Goal: Task Accomplishment & Management: Use online tool/utility

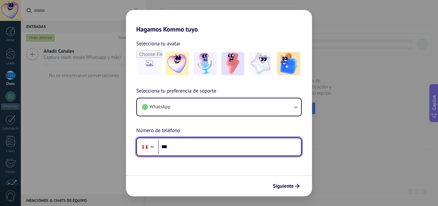
click at [191, 146] on input "***" at bounding box center [229, 146] width 143 height 15
type input "**********"
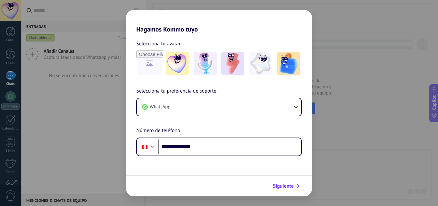
click at [279, 186] on span "Siguiente" at bounding box center [283, 185] width 21 height 4
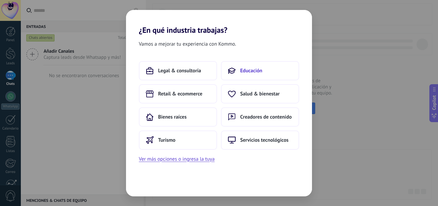
click at [247, 75] on button "Educación" at bounding box center [260, 70] width 78 height 19
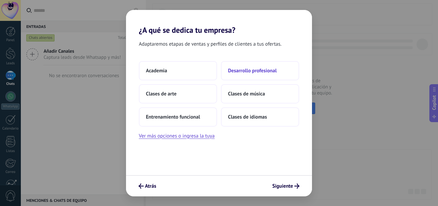
click at [251, 68] on span "Desarrollo profesional" at bounding box center [252, 70] width 49 height 6
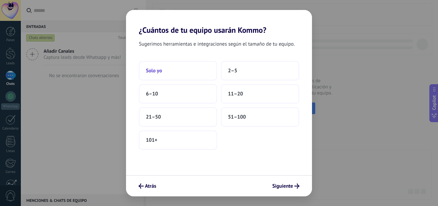
click at [162, 75] on button "Solo yo" at bounding box center [178, 70] width 78 height 19
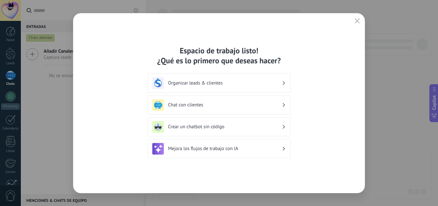
click at [217, 127] on h3 "Crear un chatbot sin código" at bounding box center [225, 126] width 114 height 6
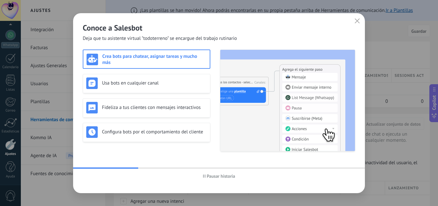
click at [221, 175] on span "Pausar historia" at bounding box center [221, 176] width 29 height 4
click at [357, 20] on icon "button" at bounding box center [357, 20] width 5 height 5
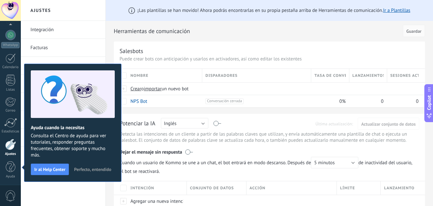
click at [81, 170] on span "Perfecto, entendido" at bounding box center [92, 169] width 37 height 4
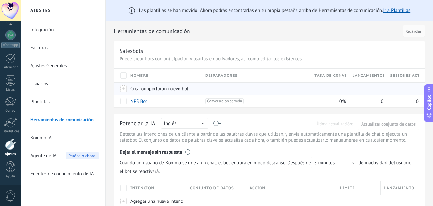
click at [156, 89] on span "importar" at bounding box center [153, 89] width 18 height 6
click at [0, 0] on input "importar un nuevo bot" at bounding box center [0, 0] width 0 height 0
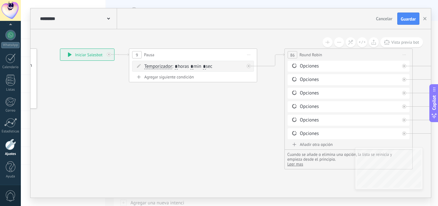
drag, startPoint x: 262, startPoint y: 136, endPoint x: 138, endPoint y: 138, distance: 124.5
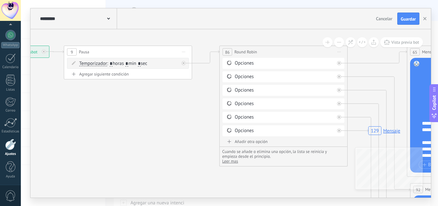
drag, startPoint x: 132, startPoint y: 136, endPoint x: 127, endPoint y: 135, distance: 5.5
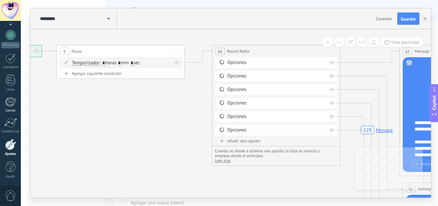
drag, startPoint x: 179, startPoint y: 161, endPoint x: 9, endPoint y: 100, distance: 180.7
click at [0, 98] on body ".abccls-1,.abccls-2{fill-rule:evenodd}.abccls-2{fill:#fff} .abfcls-1{fill:none}…" at bounding box center [219, 103] width 438 height 206
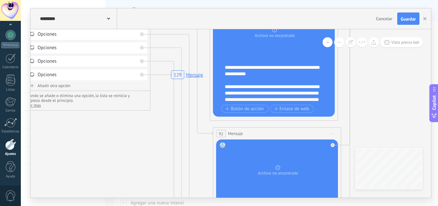
drag, startPoint x: 143, startPoint y: 121, endPoint x: 75, endPoint y: 166, distance: 81.4
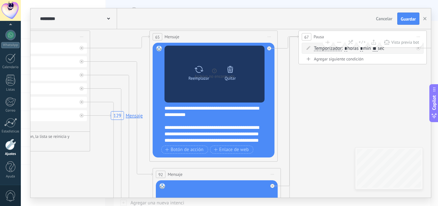
click at [201, 70] on icon at bounding box center [199, 69] width 9 height 7
click input "Subir" at bounding box center [0, 0] width 0 height 0
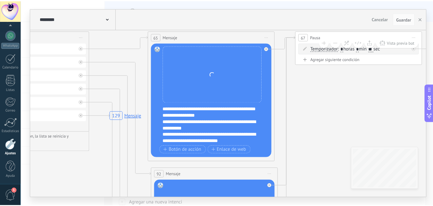
scroll to position [64, 0]
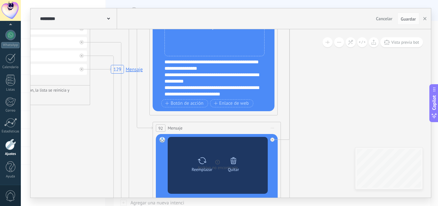
click at [205, 161] on icon at bounding box center [202, 160] width 9 height 9
click input "Subir" at bounding box center [0, 0] width 0 height 0
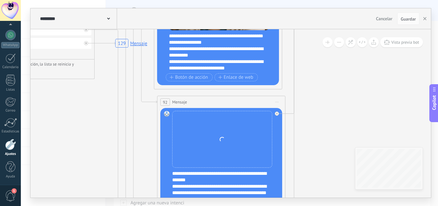
drag, startPoint x: 312, startPoint y: 147, endPoint x: 309, endPoint y: 81, distance: 65.5
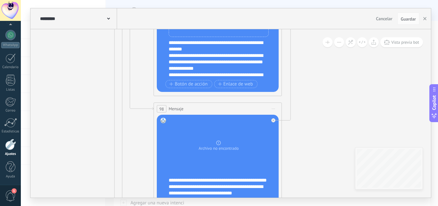
drag, startPoint x: 310, startPoint y: 154, endPoint x: 305, endPoint y: 82, distance: 71.7
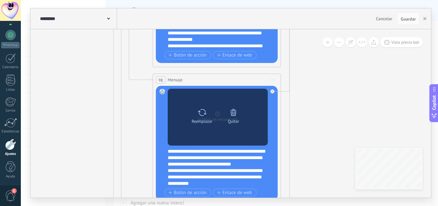
click at [209, 113] on div "Reemplazar" at bounding box center [202, 115] width 27 height 18
click input "Subir" at bounding box center [0, 0] width 0 height 0
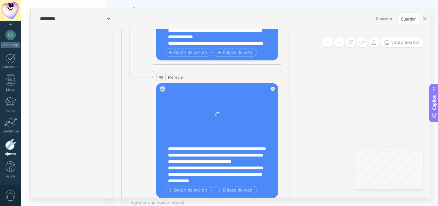
drag, startPoint x: 316, startPoint y: 171, endPoint x: 303, endPoint y: 53, distance: 118.2
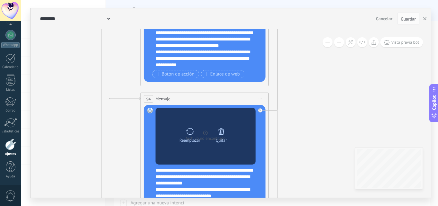
click at [193, 133] on icon at bounding box center [189, 131] width 9 height 9
click input "Subir" at bounding box center [0, 0] width 0 height 0
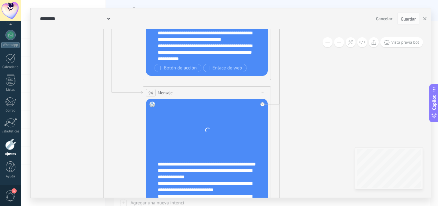
drag, startPoint x: 287, startPoint y: 166, endPoint x: 287, endPoint y: 32, distance: 133.4
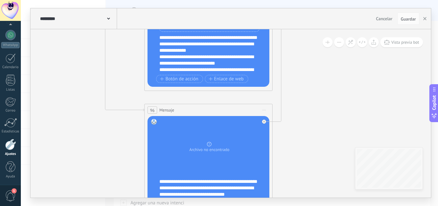
drag, startPoint x: 301, startPoint y: 123, endPoint x: 295, endPoint y: 105, distance: 19.2
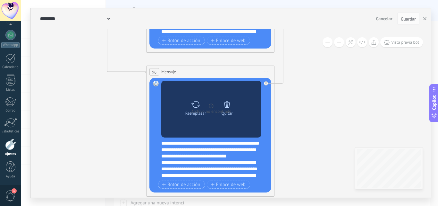
click at [200, 107] on icon at bounding box center [195, 104] width 9 height 9
click input "Subir" at bounding box center [0, 0] width 0 height 0
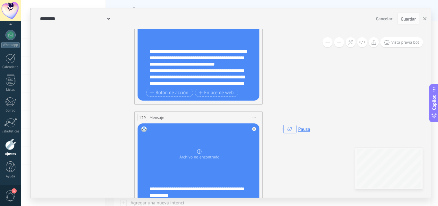
drag, startPoint x: 292, startPoint y: 167, endPoint x: 278, endPoint y: 113, distance: 56.4
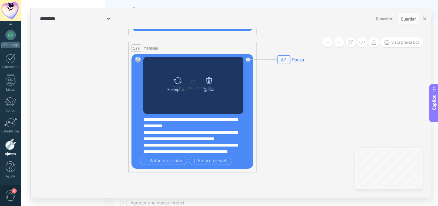
drag, startPoint x: 287, startPoint y: 117, endPoint x: 217, endPoint y: 95, distance: 72.7
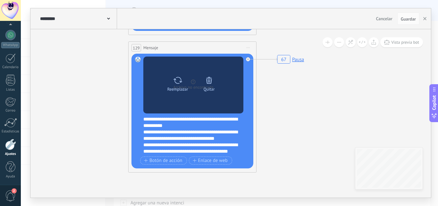
click at [177, 80] on icon at bounding box center [177, 80] width 9 height 9
click input "Subir" at bounding box center [0, 0] width 0 height 0
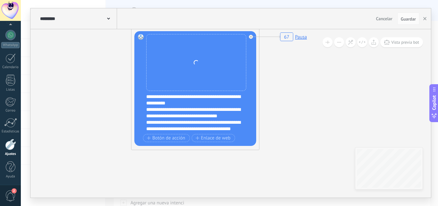
drag, startPoint x: 283, startPoint y: 156, endPoint x: 289, endPoint y: 147, distance: 10.4
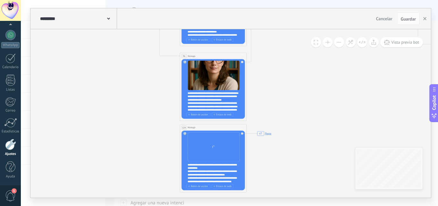
drag, startPoint x: 300, startPoint y: 129, endPoint x: 239, endPoint y: 187, distance: 83.7
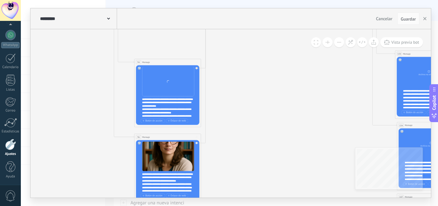
drag, startPoint x: 278, startPoint y: 89, endPoint x: 270, endPoint y: 151, distance: 63.4
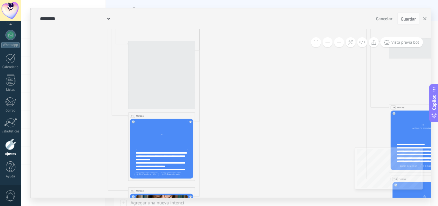
drag, startPoint x: 267, startPoint y: 119, endPoint x: 263, endPoint y: 155, distance: 36.1
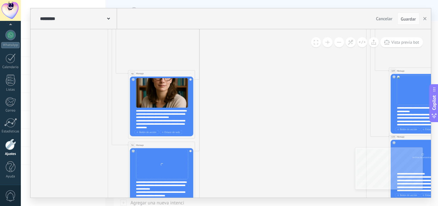
drag, startPoint x: 261, startPoint y: 130, endPoint x: 262, endPoint y: 137, distance: 7.2
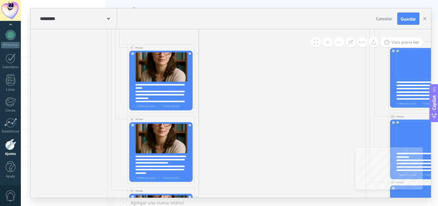
drag, startPoint x: 260, startPoint y: 119, endPoint x: 263, endPoint y: 180, distance: 60.7
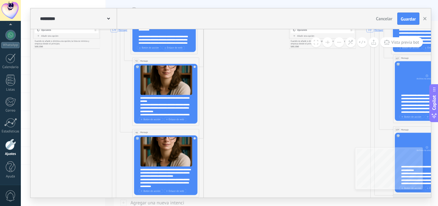
drag, startPoint x: 263, startPoint y: 151, endPoint x: 266, endPoint y: 94, distance: 57.5
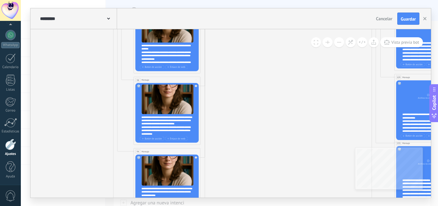
drag, startPoint x: 268, startPoint y: 128, endPoint x: 266, endPoint y: 100, distance: 28.0
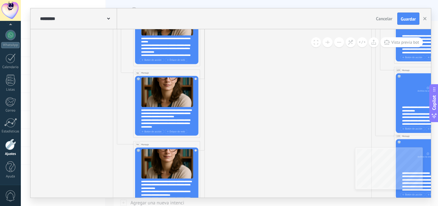
drag, startPoint x: 265, startPoint y: 118, endPoint x: 261, endPoint y: 67, distance: 50.8
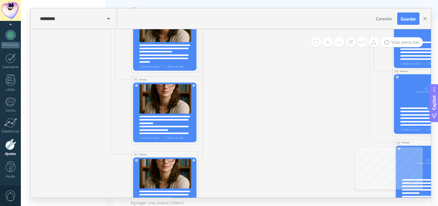
drag, startPoint x: 270, startPoint y: 114, endPoint x: 265, endPoint y: 73, distance: 40.7
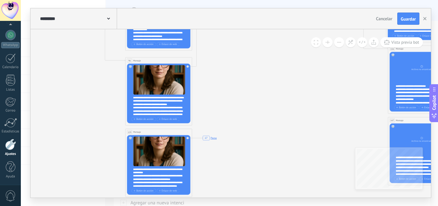
drag, startPoint x: 275, startPoint y: 121, endPoint x: 275, endPoint y: 56, distance: 64.5
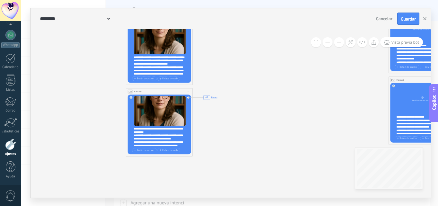
click at [408, 19] on span "Guardar" at bounding box center [408, 19] width 15 height 4
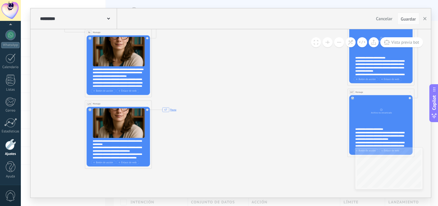
drag, startPoint x: 235, startPoint y: 148, endPoint x: 134, endPoint y: 168, distance: 102.7
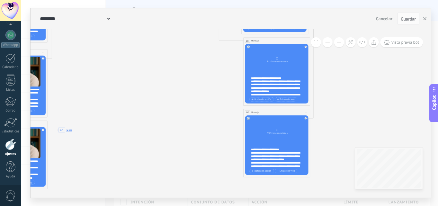
drag, startPoint x: 182, startPoint y: 103, endPoint x: 201, endPoint y: 145, distance: 46.3
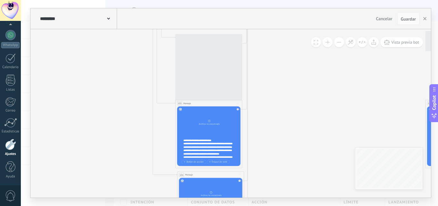
drag, startPoint x: 314, startPoint y: 86, endPoint x: 301, endPoint y: 140, distance: 56.2
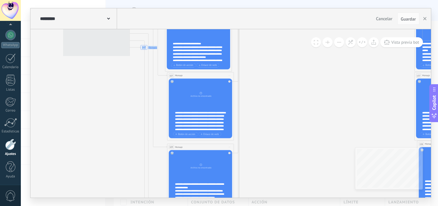
drag, startPoint x: 305, startPoint y: 98, endPoint x: 297, endPoint y: 96, distance: 8.6
click at [297, 205] on div "**********" at bounding box center [229, 103] width 417 height 206
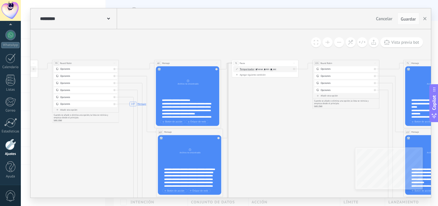
drag, startPoint x: 289, startPoint y: 123, endPoint x: 242, endPoint y: 109, distance: 49.0
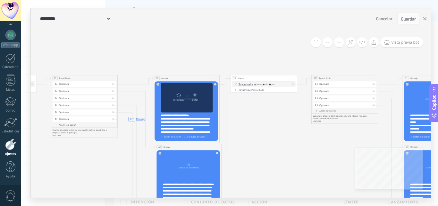
click at [181, 96] on icon at bounding box center [178, 95] width 5 height 5
click input "Subir" at bounding box center [0, 0] width 0 height 0
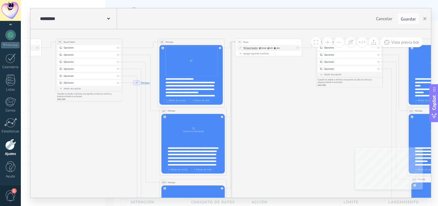
drag, startPoint x: 284, startPoint y: 104, endPoint x: 291, endPoint y: 75, distance: 30.0
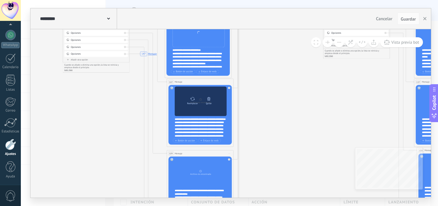
click at [196, 99] on div "Reemplazar" at bounding box center [192, 99] width 14 height 9
click input "Subir" at bounding box center [0, 0] width 0 height 0
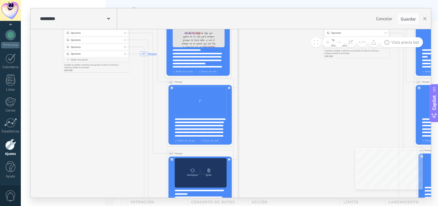
click at [192, 170] on icon at bounding box center [192, 170] width 5 height 5
click input "Subir" at bounding box center [0, 0] width 0 height 0
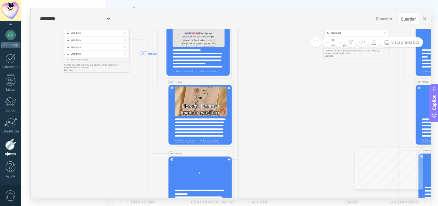
drag, startPoint x: 272, startPoint y: 151, endPoint x: 280, endPoint y: 70, distance: 81.8
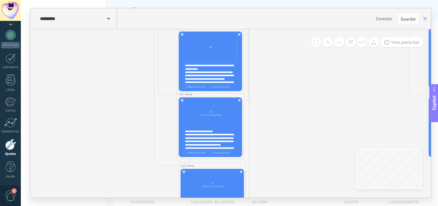
drag, startPoint x: 273, startPoint y: 132, endPoint x: 273, endPoint y: 116, distance: 15.4
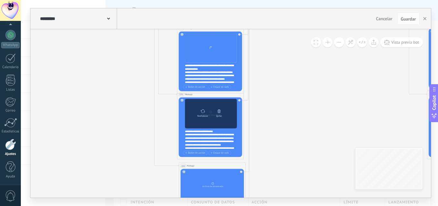
click at [204, 111] on icon at bounding box center [202, 111] width 5 height 5
click input "Subir" at bounding box center [0, 0] width 0 height 0
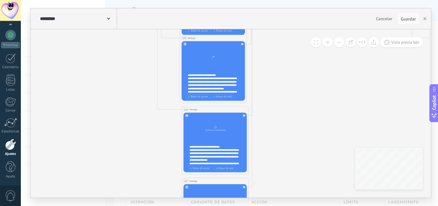
drag, startPoint x: 281, startPoint y: 145, endPoint x: 242, endPoint y: 113, distance: 50.6
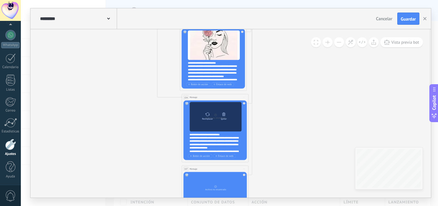
click at [209, 114] on icon at bounding box center [207, 114] width 4 height 4
click input "Subir" at bounding box center [0, 0] width 0 height 0
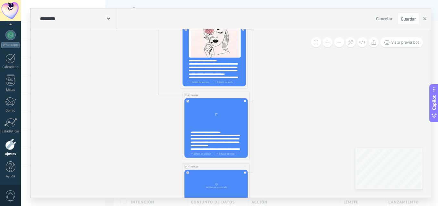
drag, startPoint x: 276, startPoint y: 156, endPoint x: 277, endPoint y: 79, distance: 77.6
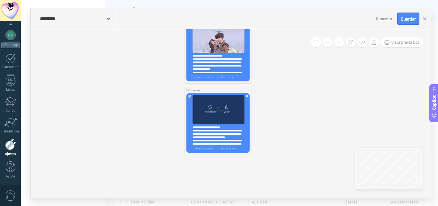
click at [210, 107] on icon at bounding box center [210, 107] width 5 height 5
click input "Subir" at bounding box center [0, 0] width 0 height 0
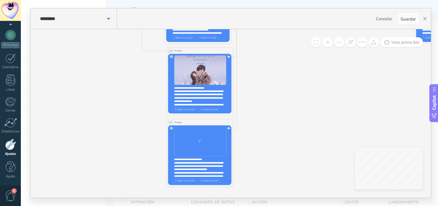
drag, startPoint x: 318, startPoint y: 98, endPoint x: 287, endPoint y: 158, distance: 66.7
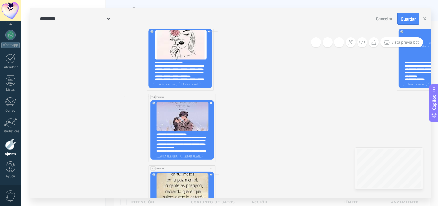
drag, startPoint x: 299, startPoint y: 126, endPoint x: 290, endPoint y: 155, distance: 30.3
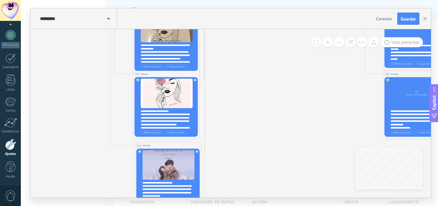
drag, startPoint x: 301, startPoint y: 122, endPoint x: 300, endPoint y: 125, distance: 3.5
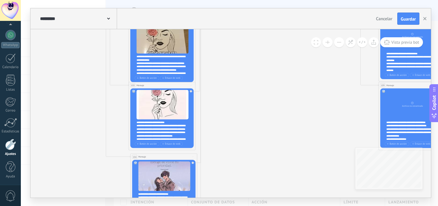
drag, startPoint x: 406, startPoint y: 17, endPoint x: 371, endPoint y: 64, distance: 58.3
click at [406, 17] on span "Guardar" at bounding box center [408, 19] width 15 height 4
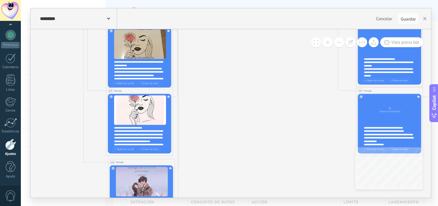
drag, startPoint x: 292, startPoint y: 102, endPoint x: 182, endPoint y: 160, distance: 124.1
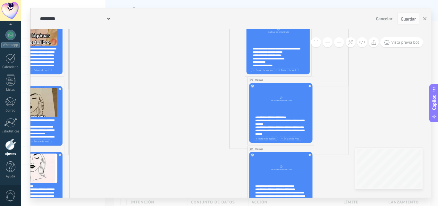
drag, startPoint x: 165, startPoint y: 157, endPoint x: 174, endPoint y: 166, distance: 12.3
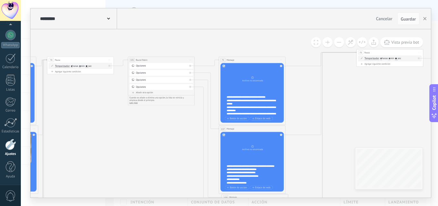
drag, startPoint x: 116, startPoint y: 96, endPoint x: 163, endPoint y: 108, distance: 47.9
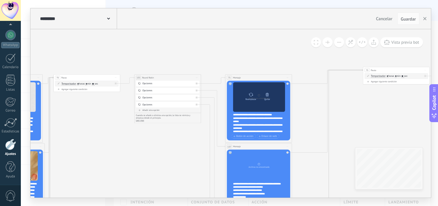
click at [251, 96] on icon at bounding box center [251, 95] width 4 height 4
click input "Subir" at bounding box center [0, 0] width 0 height 0
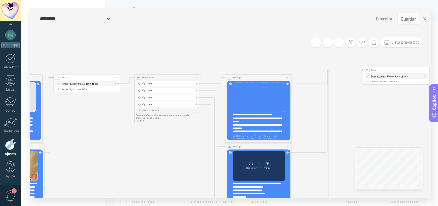
click at [252, 163] on icon at bounding box center [251, 163] width 5 height 5
click input "Subir" at bounding box center [0, 0] width 0 height 0
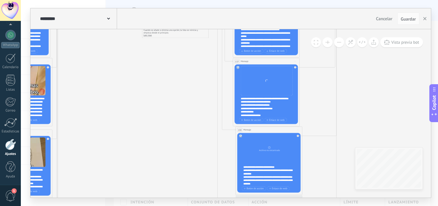
drag, startPoint x: 313, startPoint y: 142, endPoint x: 314, endPoint y: 60, distance: 82.1
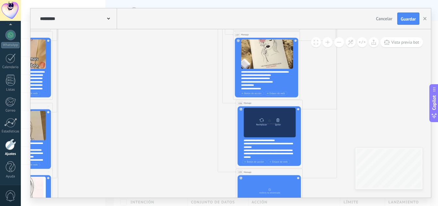
click at [260, 120] on icon at bounding box center [261, 119] width 5 height 5
click input "Subir" at bounding box center [0, 0] width 0 height 0
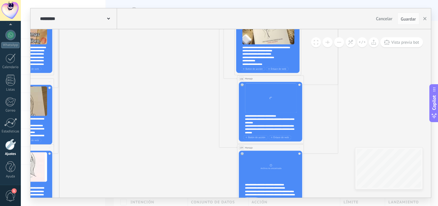
drag, startPoint x: 326, startPoint y: 157, endPoint x: 321, endPoint y: 95, distance: 62.1
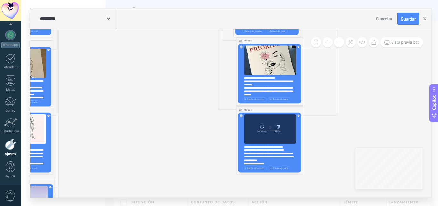
click at [262, 125] on icon at bounding box center [261, 126] width 5 height 5
click input "Subir" at bounding box center [0, 0] width 0 height 0
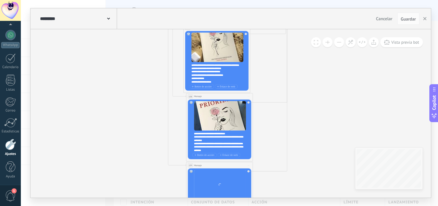
drag, startPoint x: 332, startPoint y: 128, endPoint x: 308, endPoint y: 139, distance: 26.5
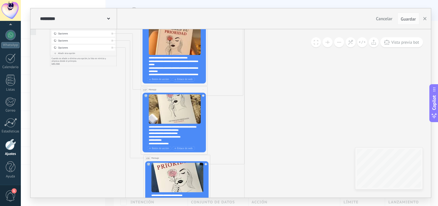
drag, startPoint x: 303, startPoint y: 143, endPoint x: 288, endPoint y: 167, distance: 28.3
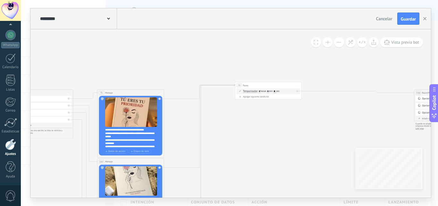
drag, startPoint x: 280, startPoint y: 174, endPoint x: 286, endPoint y: 160, distance: 15.4
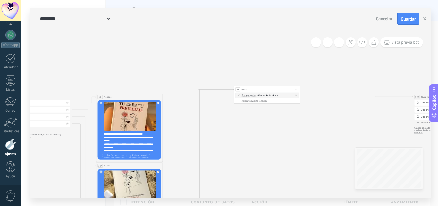
drag, startPoint x: 293, startPoint y: 149, endPoint x: 203, endPoint y: 115, distance: 96.7
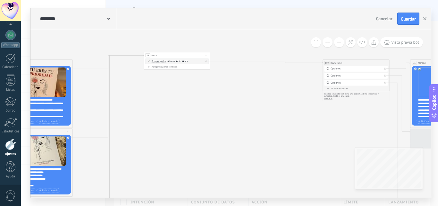
drag, startPoint x: 244, startPoint y: 125, endPoint x: 203, endPoint y: 113, distance: 42.6
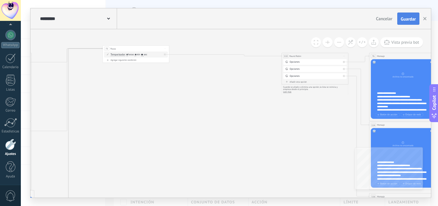
click at [410, 16] on button "Guardar" at bounding box center [408, 19] width 22 height 12
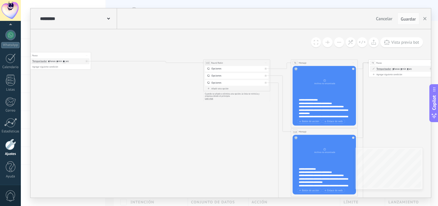
drag, startPoint x: 313, startPoint y: 151, endPoint x: 164, endPoint y: 148, distance: 148.9
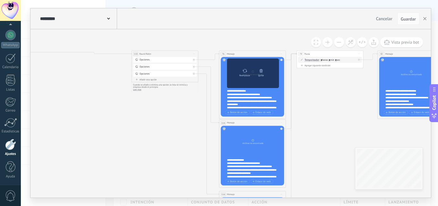
click at [245, 72] on icon at bounding box center [244, 70] width 5 height 5
click input "Subir" at bounding box center [0, 0] width 0 height 0
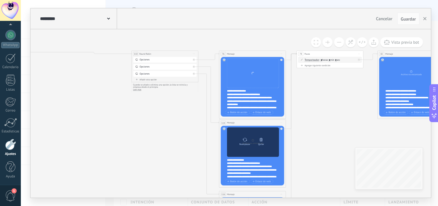
click at [245, 140] on icon at bounding box center [244, 139] width 5 height 5
click input "Subir" at bounding box center [0, 0] width 0 height 0
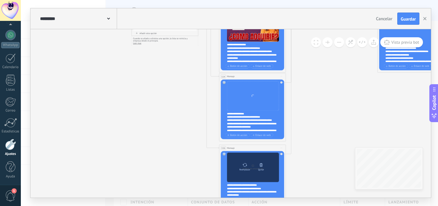
click at [246, 165] on icon at bounding box center [244, 164] width 5 height 5
click input "Subir" at bounding box center [0, 0] width 0 height 0
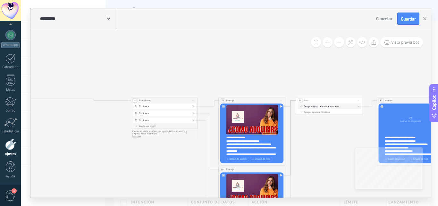
drag, startPoint x: 327, startPoint y: 153, endPoint x: 184, endPoint y: 111, distance: 148.7
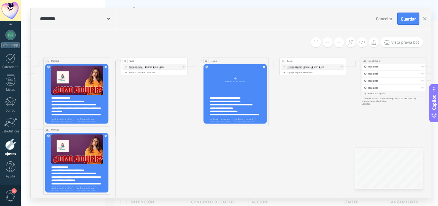
drag, startPoint x: 212, startPoint y: 145, endPoint x: 182, endPoint y: 144, distance: 29.6
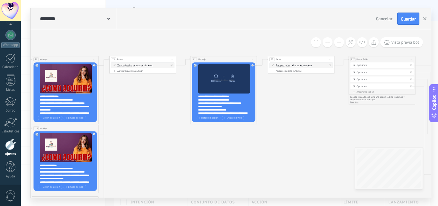
click at [216, 76] on icon at bounding box center [216, 76] width 5 height 5
click input "Subir" at bounding box center [0, 0] width 0 height 0
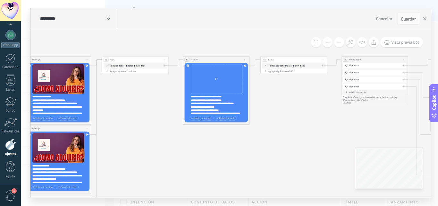
drag, startPoint x: 303, startPoint y: 111, endPoint x: 193, endPoint y: 109, distance: 110.3
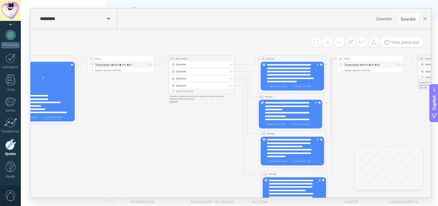
drag, startPoint x: 205, startPoint y: 141, endPoint x: 163, endPoint y: 149, distance: 42.8
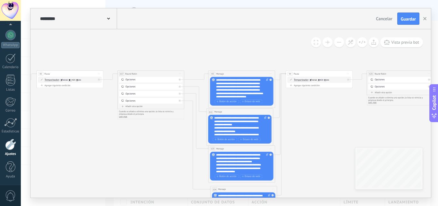
drag, startPoint x: 333, startPoint y: 106, endPoint x: 173, endPoint y: 115, distance: 160.9
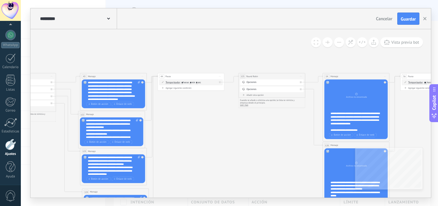
drag, startPoint x: 238, startPoint y: 126, endPoint x: 211, endPoint y: 121, distance: 27.1
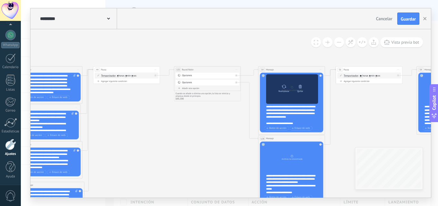
click at [282, 89] on div at bounding box center [284, 86] width 5 height 7
click input "Subir" at bounding box center [0, 0] width 0 height 0
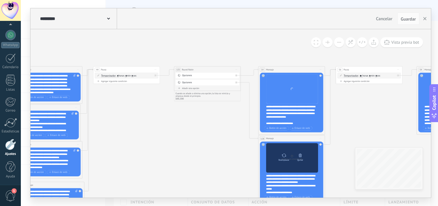
click at [286, 155] on div "Reemplazar" at bounding box center [284, 156] width 14 height 9
click input "Subir" at bounding box center [0, 0] width 0 height 0
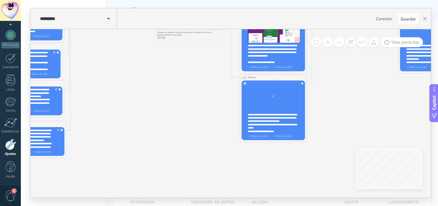
drag, startPoint x: 230, startPoint y: 155, endPoint x: 205, endPoint y: 56, distance: 102.4
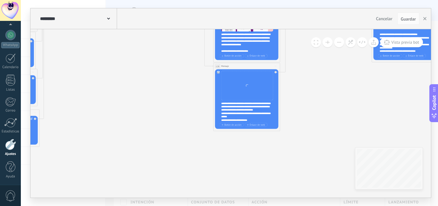
drag, startPoint x: 194, startPoint y: 123, endPoint x: 210, endPoint y: 147, distance: 28.9
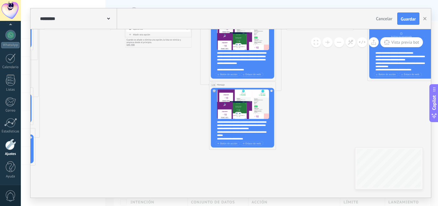
drag, startPoint x: 352, startPoint y: 111, endPoint x: 213, endPoint y: 150, distance: 144.6
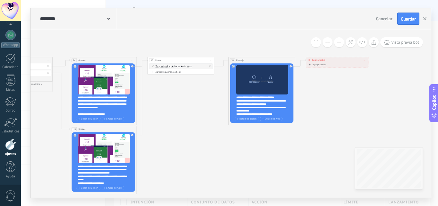
click at [255, 79] on icon at bounding box center [254, 77] width 5 height 5
click input "Subir" at bounding box center [0, 0] width 0 height 0
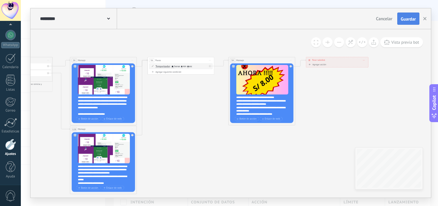
click at [406, 19] on span "Guardar" at bounding box center [408, 19] width 15 height 4
drag, startPoint x: 426, startPoint y: 19, endPoint x: 201, endPoint y: 52, distance: 227.6
click at [426, 19] on icon "button" at bounding box center [424, 18] width 3 height 3
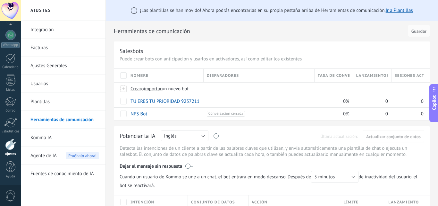
click at [13, 143] on div at bounding box center [10, 144] width 11 height 11
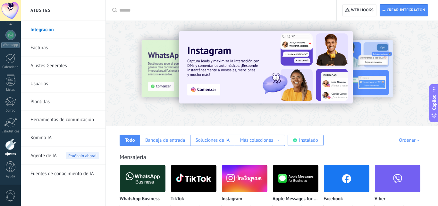
drag, startPoint x: 336, startPoint y: 125, endPoint x: 337, endPoint y: 82, distance: 43.0
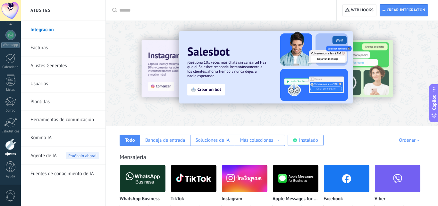
click at [119, 32] on div at bounding box center [272, 71] width 332 height 92
drag, startPoint x: 421, startPoint y: 195, endPoint x: 419, endPoint y: 154, distance: 41.1
click at [420, 154] on div "Mensajería WhatsApp Business Instalar TikTok Instalar Instagram Instalar Apple …" at bounding box center [271, 205] width 319 height 131
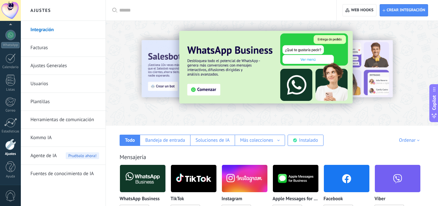
click at [414, 140] on div "Ordenar" at bounding box center [410, 140] width 23 height 6
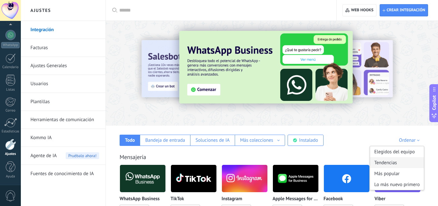
click at [390, 160] on div "Tendencias" at bounding box center [397, 162] width 54 height 11
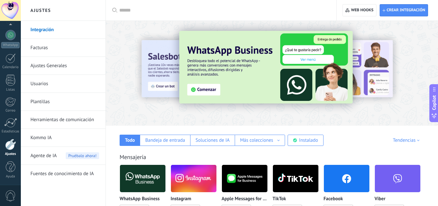
click at [347, 152] on div "Mensajería WhatsApp Business Instalar Instagram Instalar Apple Messages for Bus…" at bounding box center [271, 205] width 319 height 131
drag, startPoint x: 350, startPoint y: 141, endPoint x: 340, endPoint y: 116, distance: 27.1
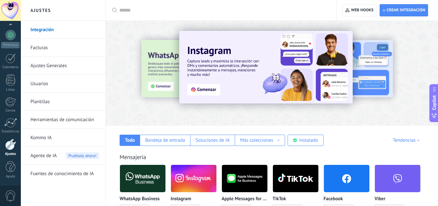
click at [9, 146] on div at bounding box center [10, 144] width 11 height 11
click at [7, 119] on div at bounding box center [10, 123] width 13 height 10
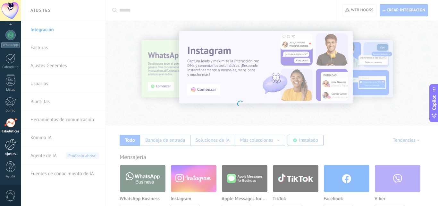
click at [10, 142] on div at bounding box center [10, 144] width 11 height 11
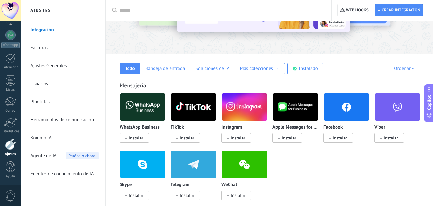
scroll to position [86, 0]
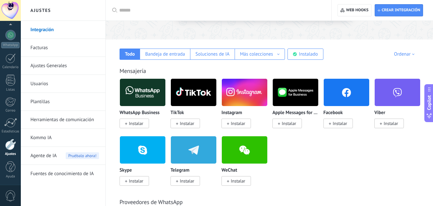
click at [413, 54] on div "Ordenar" at bounding box center [405, 54] width 23 height 6
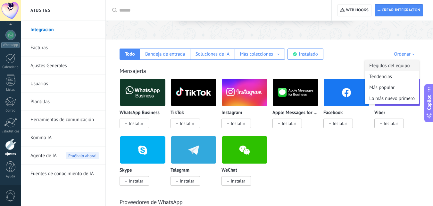
click at [395, 65] on div "Elegidos del equipo" at bounding box center [392, 65] width 54 height 11
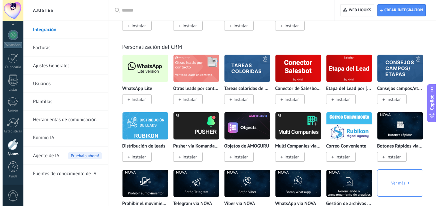
scroll to position [1561, 0]
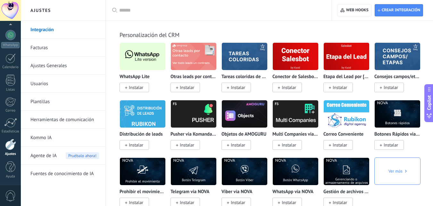
click at [143, 57] on img at bounding box center [143, 56] width 46 height 31
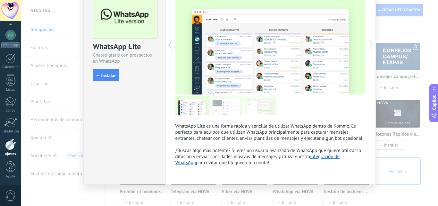
scroll to position [39, 0]
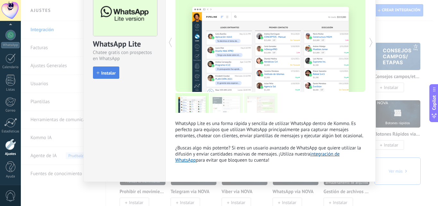
click at [106, 77] on button "Instalar" at bounding box center [106, 72] width 26 height 12
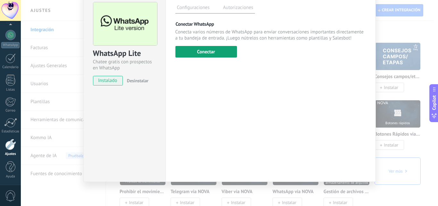
click at [218, 54] on button "Conectar" at bounding box center [206, 52] width 62 height 12
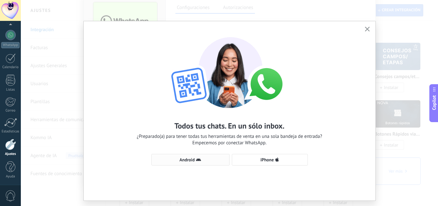
click at [195, 164] on button "Android" at bounding box center [190, 160] width 78 height 12
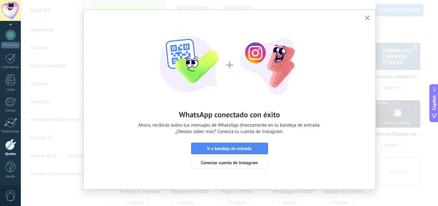
scroll to position [16, 0]
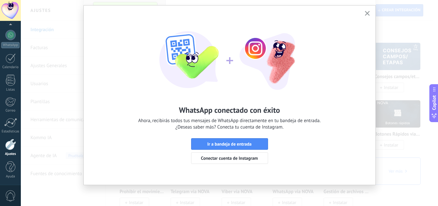
click at [367, 13] on icon "button" at bounding box center [367, 13] width 5 height 5
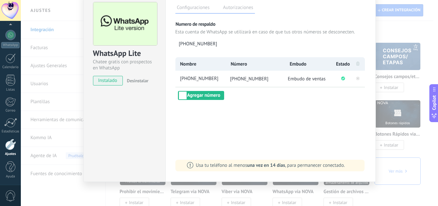
scroll to position [0, 0]
click at [215, 78] on span "[PHONE_NUMBER]" at bounding box center [202, 78] width 47 height 7
drag, startPoint x: 188, startPoint y: 78, endPoint x: 179, endPoint y: 77, distance: 9.0
click at [179, 77] on input "**********" at bounding box center [202, 78] width 47 height 7
type input "**********"
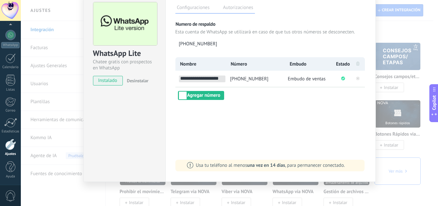
click at [158, 100] on div "WhatsApp Lite Chatee gratis con prospectos en WhatsApp instalado Desinstalar" at bounding box center [124, 86] width 82 height 191
click at [58, 124] on div "WhatsApp Lite Chatee gratis con prospectos en WhatsApp instalado Desinstalar Co…" at bounding box center [229, 103] width 417 height 206
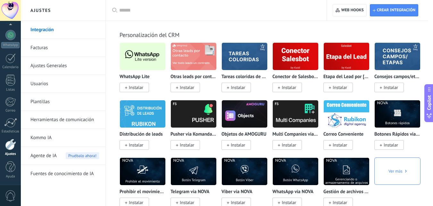
click at [57, 121] on link "Herramientas de comunicación" at bounding box center [64, 120] width 69 height 18
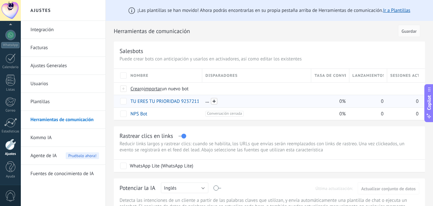
click at [215, 101] on span at bounding box center [214, 101] width 6 height 6
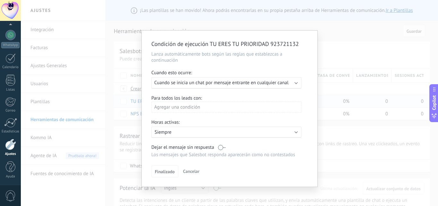
click at [294, 83] on div "Ejecutar: Cuando se inicia un chat por mensaje entrante en cualquier canal" at bounding box center [226, 83] width 150 height 12
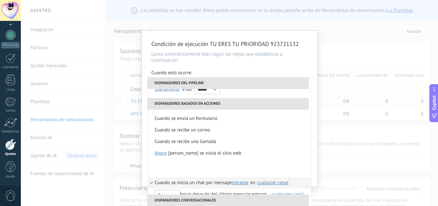
scroll to position [140, 0]
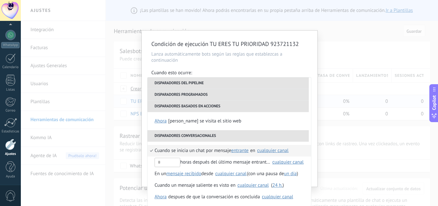
click at [276, 151] on div "cualquier canal" at bounding box center [272, 150] width 31 height 5
click at [272, 165] on span "prioridad923 721 132" at bounding box center [278, 165] width 45 height 6
click at [318, 169] on div "Condición de ejecución TU ERES TU PRIORIDAD 923721132 Lanza automáticamente bot…" at bounding box center [229, 103] width 417 height 206
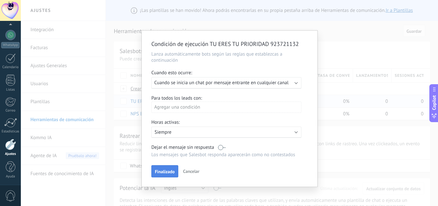
click at [157, 173] on span "Finalizado" at bounding box center [165, 171] width 20 height 4
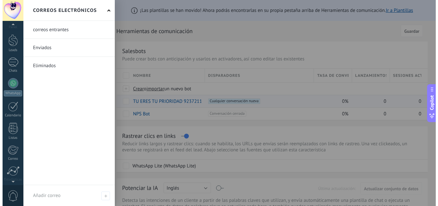
scroll to position [0, 0]
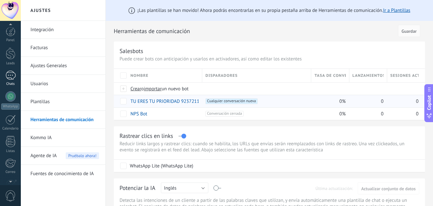
click at [10, 74] on div at bounding box center [10, 75] width 10 height 9
